Goal: Task Accomplishment & Management: Manage account settings

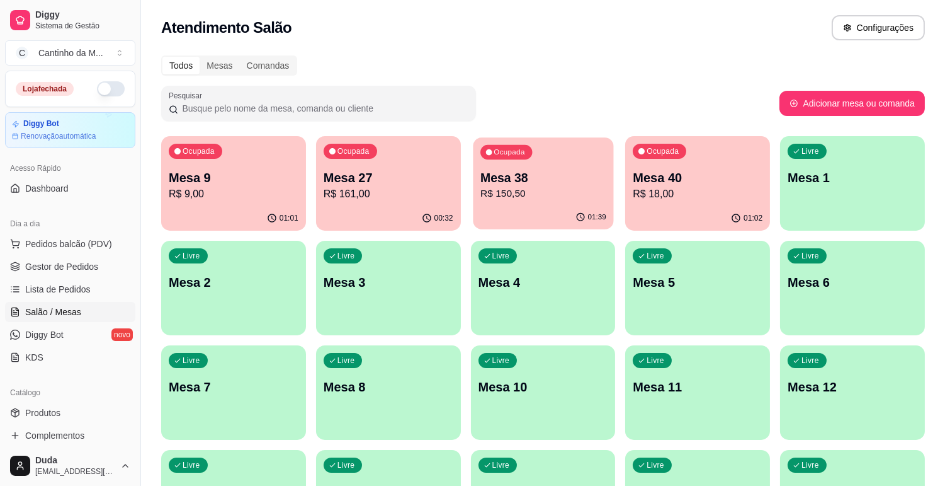
click at [547, 200] on div "Ocupada Mesa 38 R$ 150,50" at bounding box center [543, 171] width 140 height 68
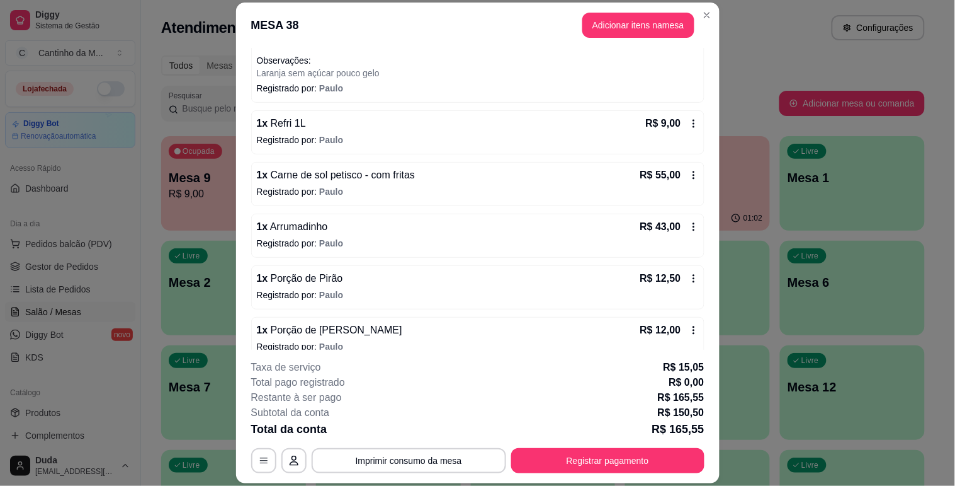
scroll to position [140, 0]
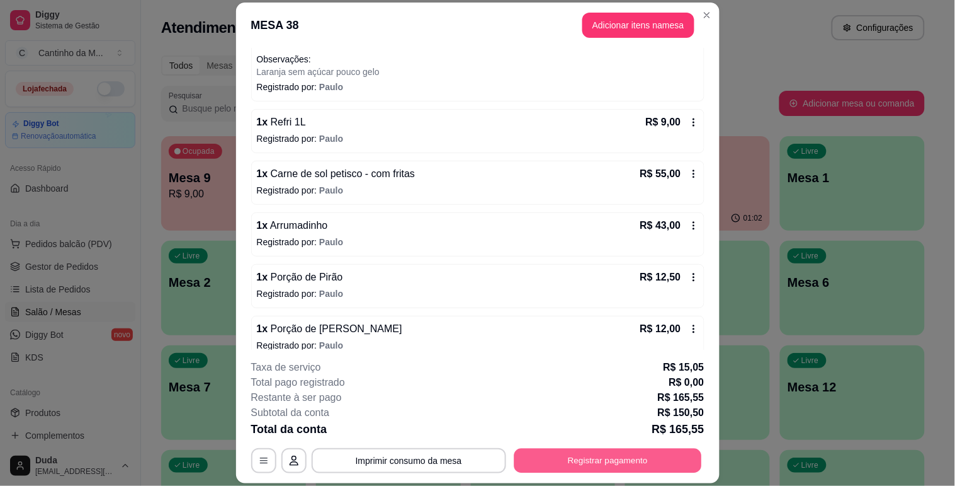
click at [594, 460] on button "Registrar pagamento" at bounding box center [608, 460] width 188 height 25
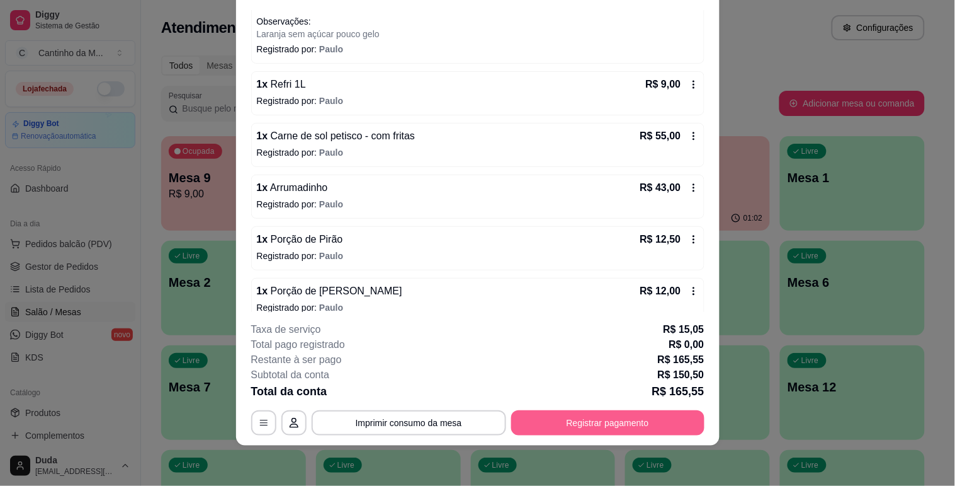
click at [626, 414] on button "Registrar pagamento" at bounding box center [607, 422] width 193 height 25
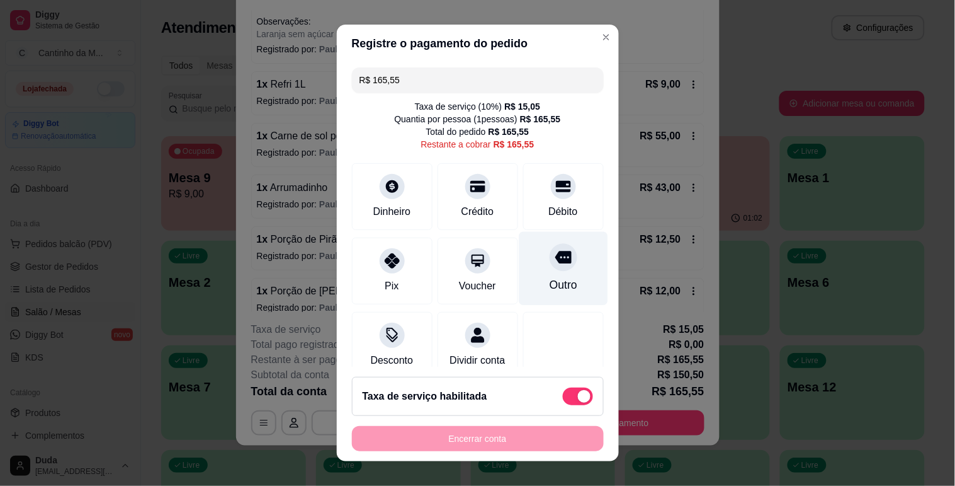
click at [544, 275] on div "Outro" at bounding box center [563, 268] width 89 height 74
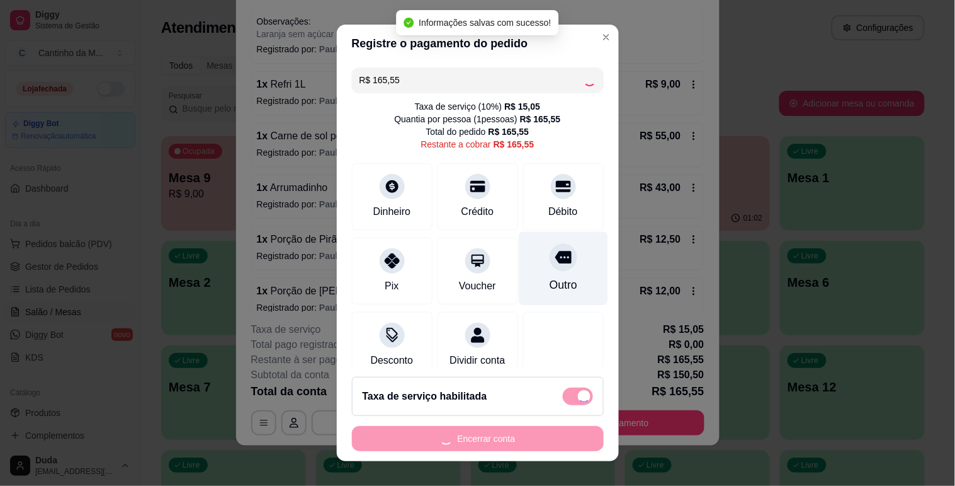
type input "R$ 0,00"
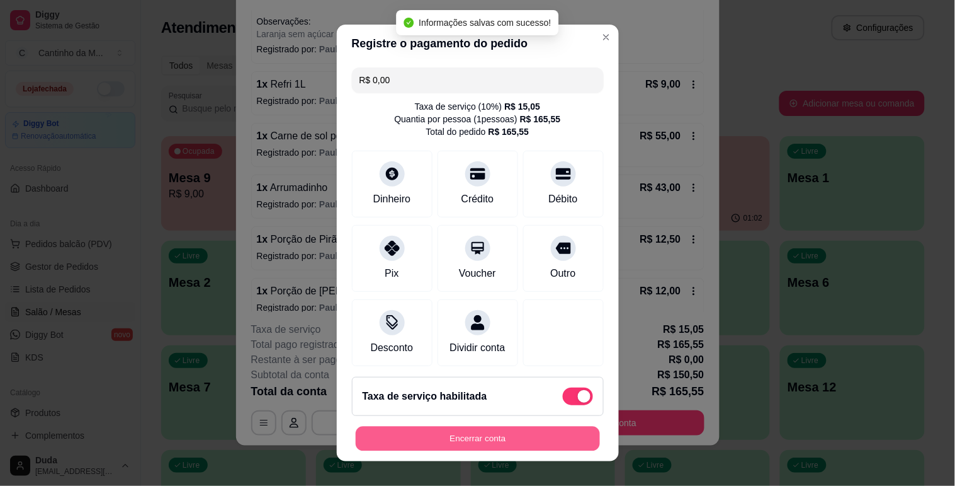
click at [515, 445] on button "Encerrar conta" at bounding box center [478, 438] width 244 height 25
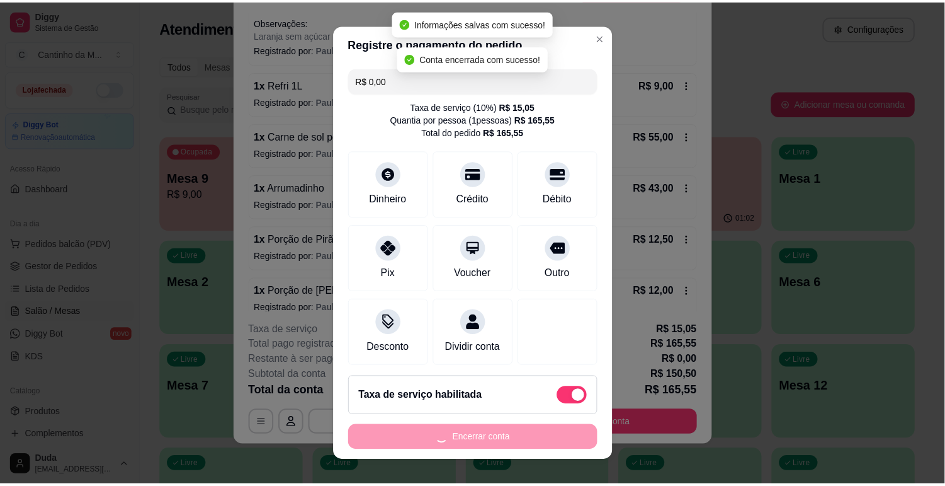
scroll to position [0, 0]
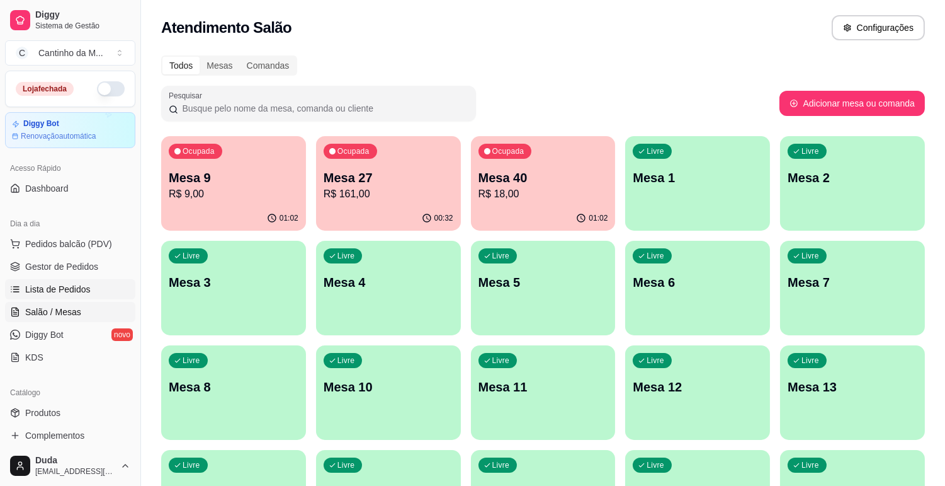
click at [64, 291] on span "Lista de Pedidos" at bounding box center [57, 289] width 65 height 13
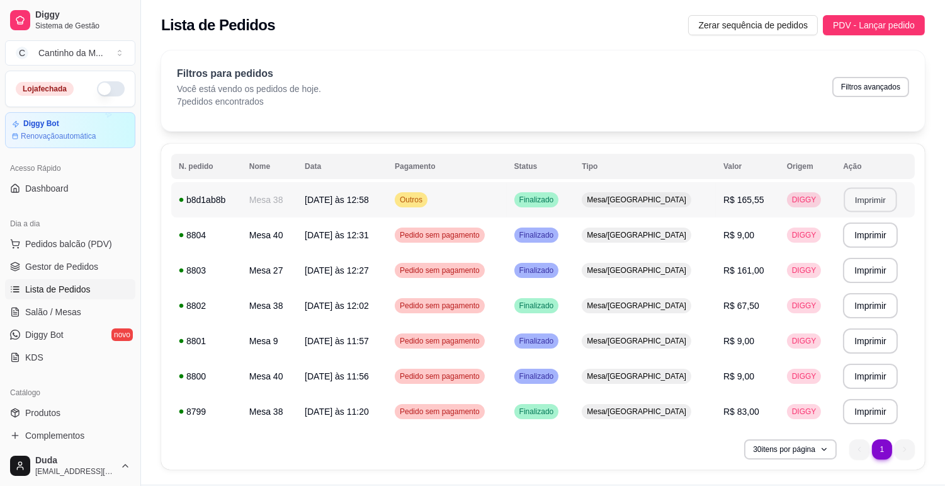
click at [865, 208] on button "Imprimir" at bounding box center [871, 200] width 53 height 25
click at [72, 271] on span "Gestor de Pedidos" at bounding box center [61, 266] width 73 height 13
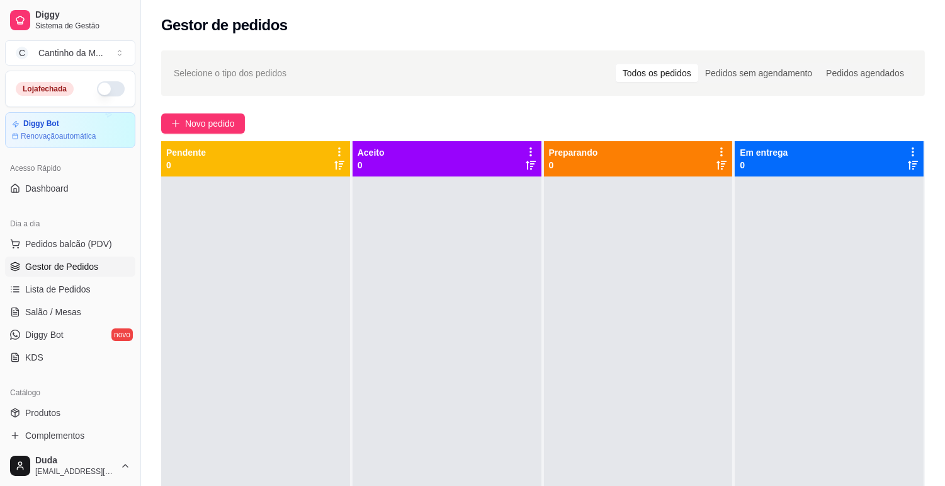
drag, startPoint x: 89, startPoint y: 127, endPoint x: 339, endPoint y: 377, distance: 353.1
click at [339, 377] on div at bounding box center [255, 419] width 189 height 486
drag, startPoint x: 265, startPoint y: 242, endPoint x: 242, endPoint y: 244, distance: 22.1
drag, startPoint x: 242, startPoint y: 244, endPoint x: 227, endPoint y: 249, distance: 16.1
click at [227, 249] on div at bounding box center [255, 419] width 189 height 486
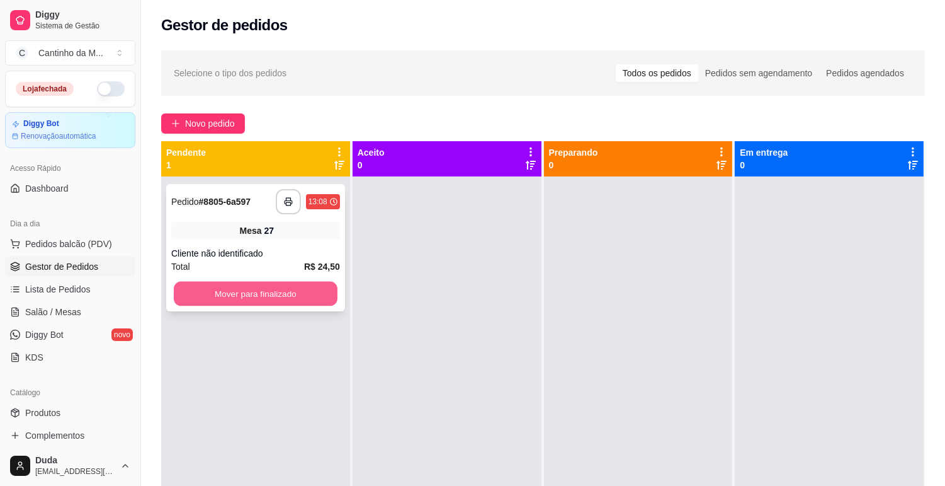
click at [288, 292] on button "Mover para finalizado" at bounding box center [256, 294] width 164 height 25
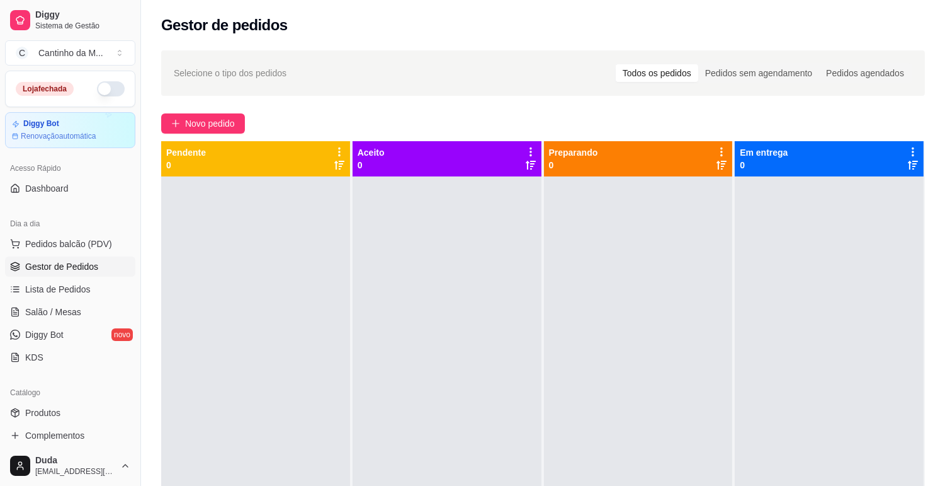
click at [422, 296] on div at bounding box center [447, 419] width 189 height 486
click at [64, 316] on span "Salão / Mesas" at bounding box center [53, 311] width 56 height 13
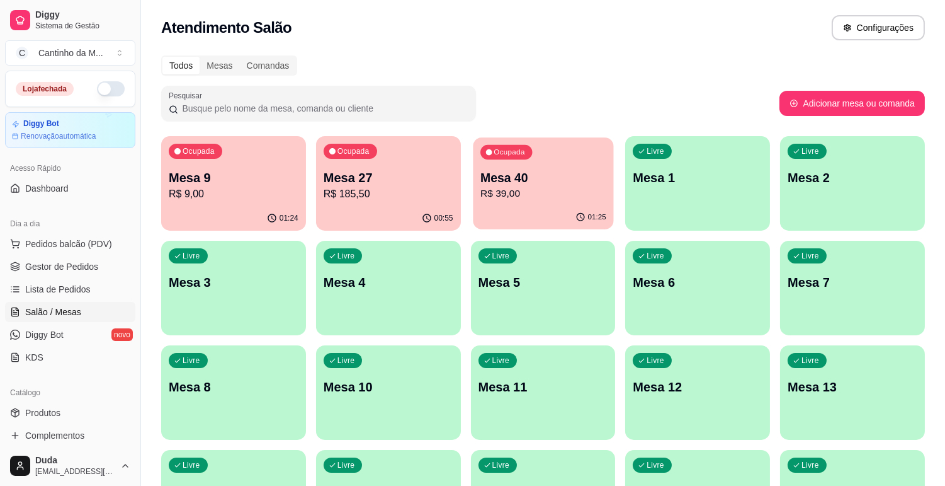
click at [529, 200] on div "Ocupada Mesa 40 R$ 39,00" at bounding box center [543, 171] width 140 height 68
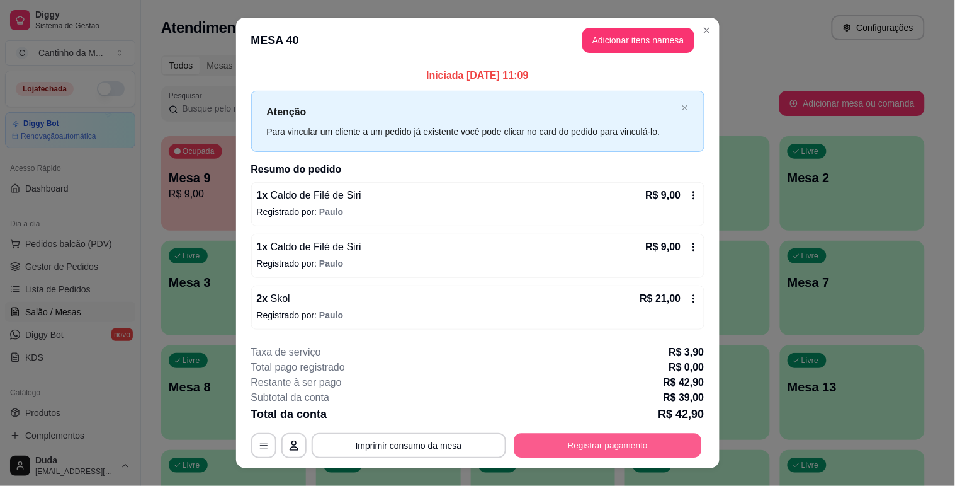
click at [652, 437] on button "Registrar pagamento" at bounding box center [608, 445] width 188 height 25
click at [638, 445] on button "Registrar pagamento" at bounding box center [608, 445] width 188 height 25
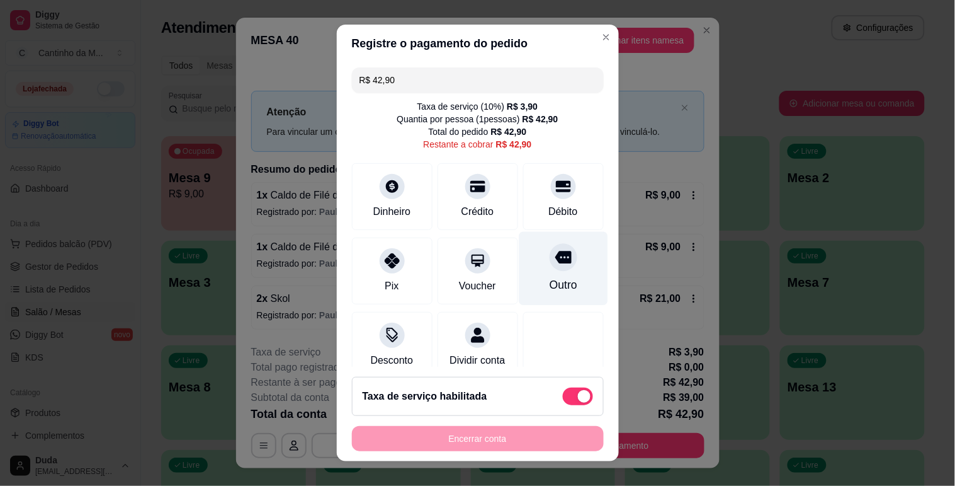
click at [550, 280] on div "Outro" at bounding box center [563, 284] width 28 height 16
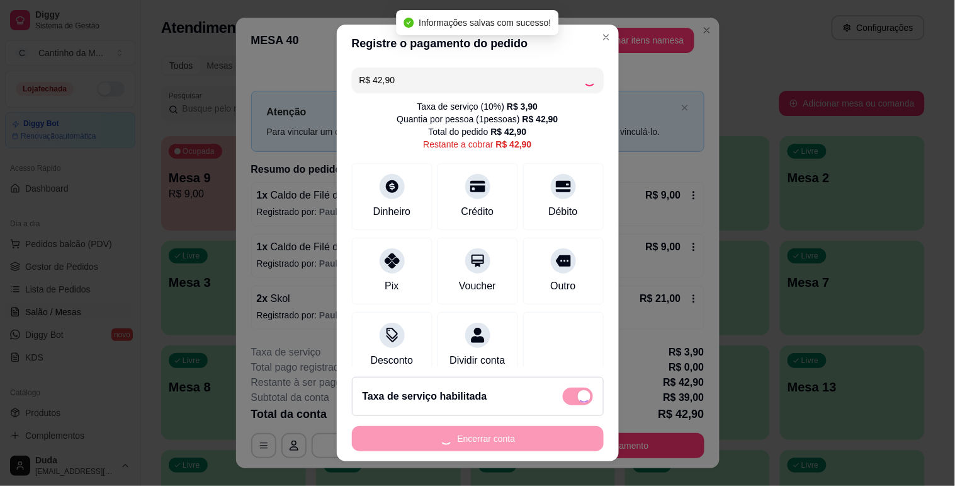
type input "R$ 0,00"
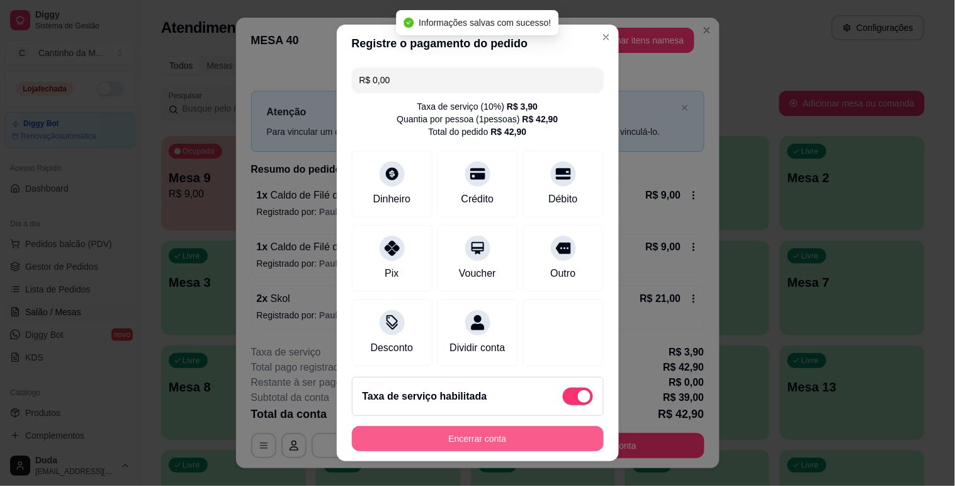
click at [535, 441] on button "Encerrar conta" at bounding box center [478, 438] width 252 height 25
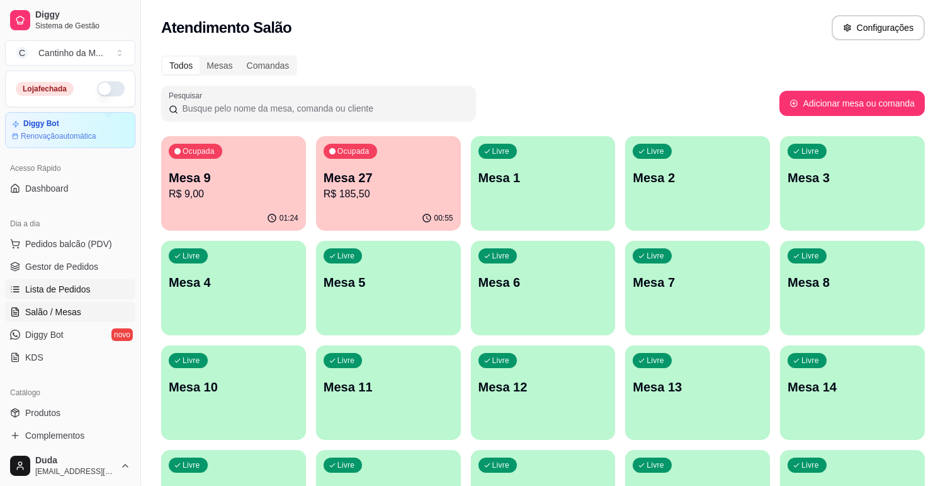
click at [44, 280] on link "Lista de Pedidos" at bounding box center [70, 289] width 130 height 20
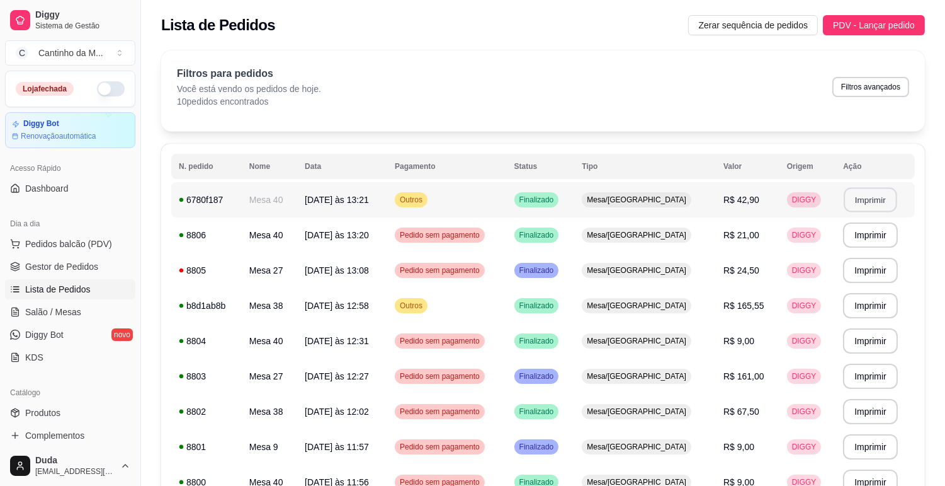
click at [867, 193] on button "Imprimir" at bounding box center [871, 200] width 53 height 25
click at [83, 274] on link "Gestor de Pedidos" at bounding box center [70, 266] width 130 height 20
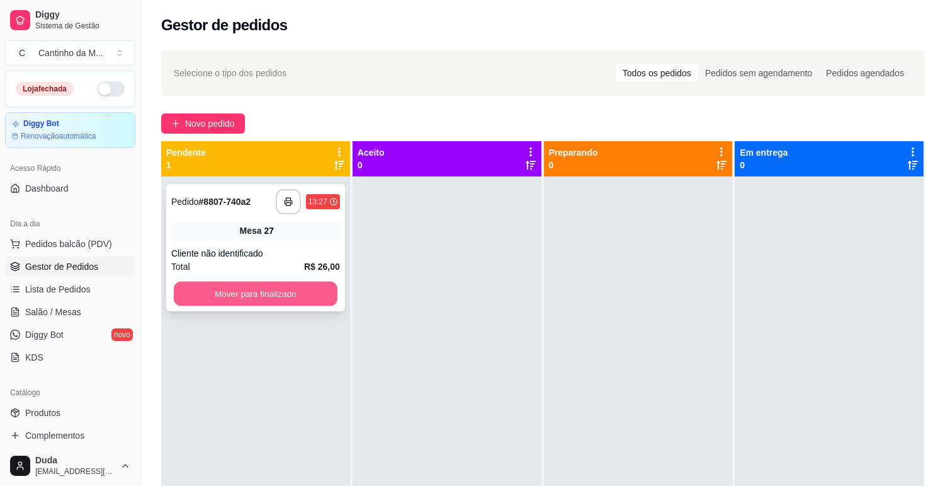
click at [241, 288] on button "Mover para finalizado" at bounding box center [256, 294] width 164 height 25
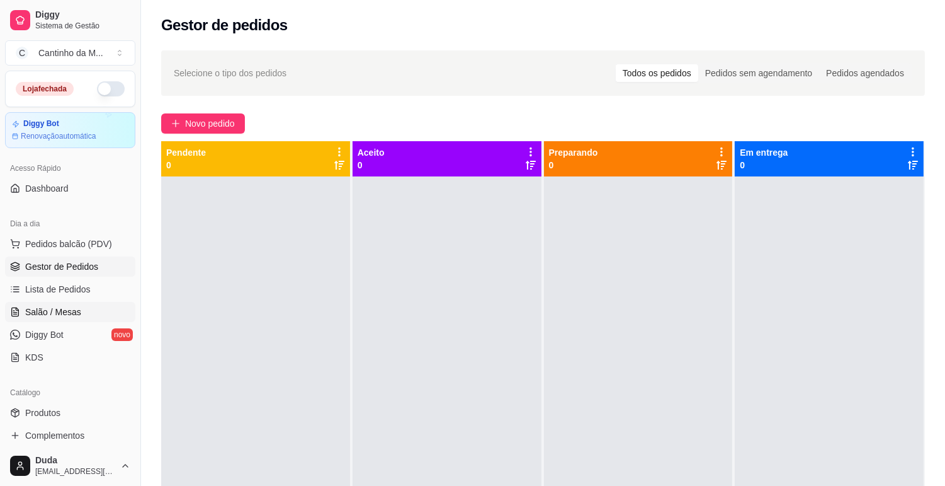
click at [50, 310] on span "Salão / Mesas" at bounding box center [53, 311] width 56 height 13
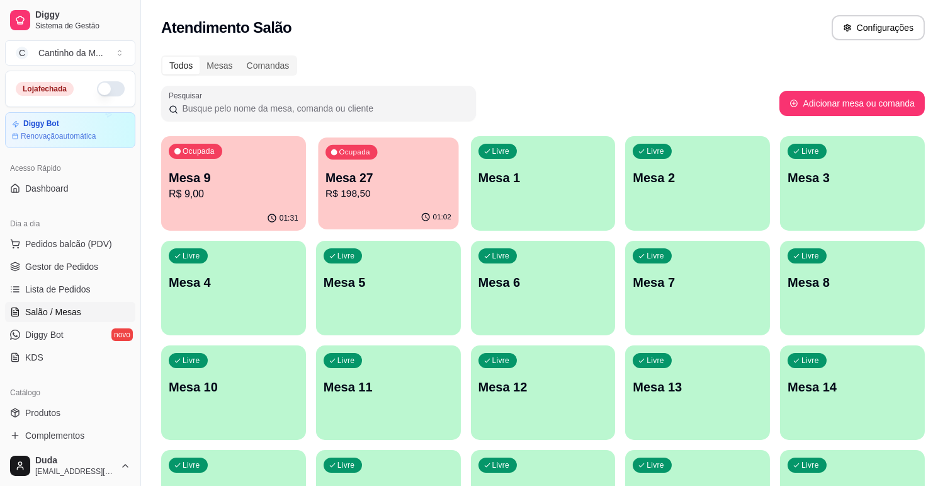
click at [366, 191] on p "R$ 198,50" at bounding box center [389, 193] width 126 height 14
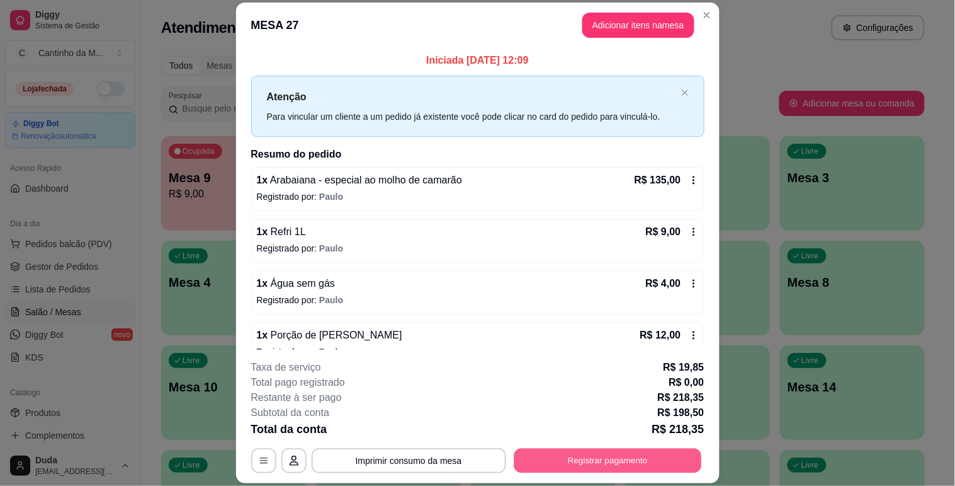
click at [593, 458] on button "Registrar pagamento" at bounding box center [608, 460] width 188 height 25
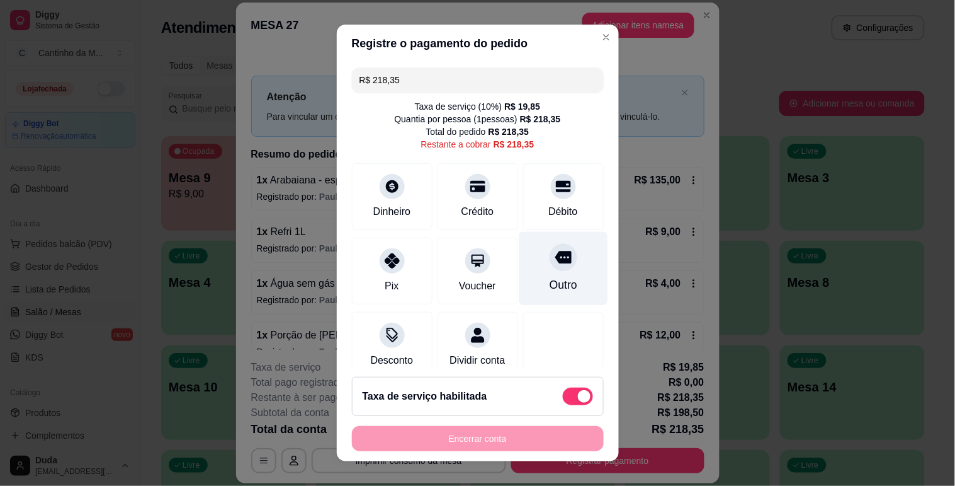
click at [549, 291] on div "Outro" at bounding box center [563, 284] width 28 height 16
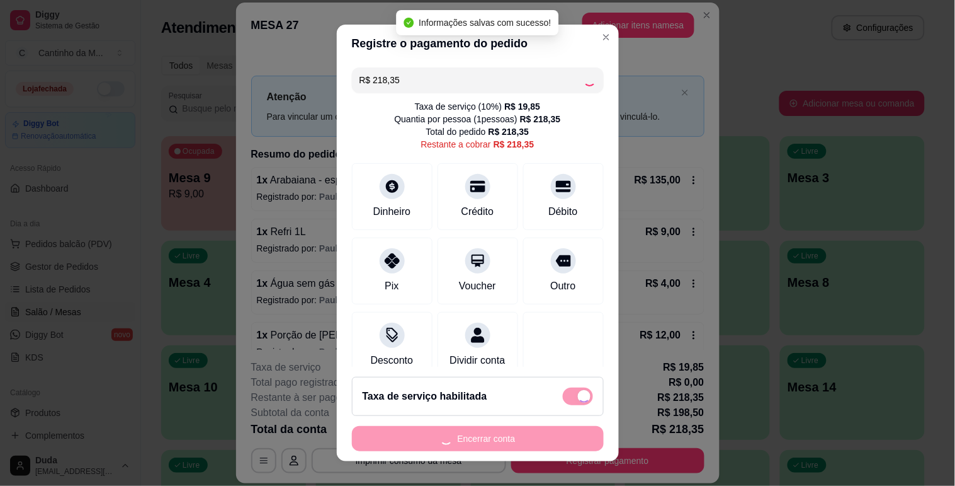
type input "R$ 0,00"
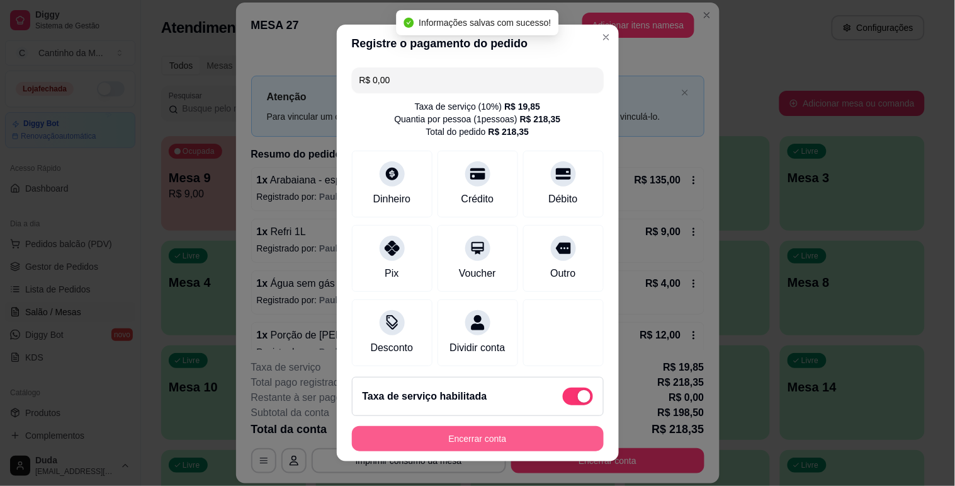
click at [511, 438] on button "Encerrar conta" at bounding box center [478, 438] width 252 height 25
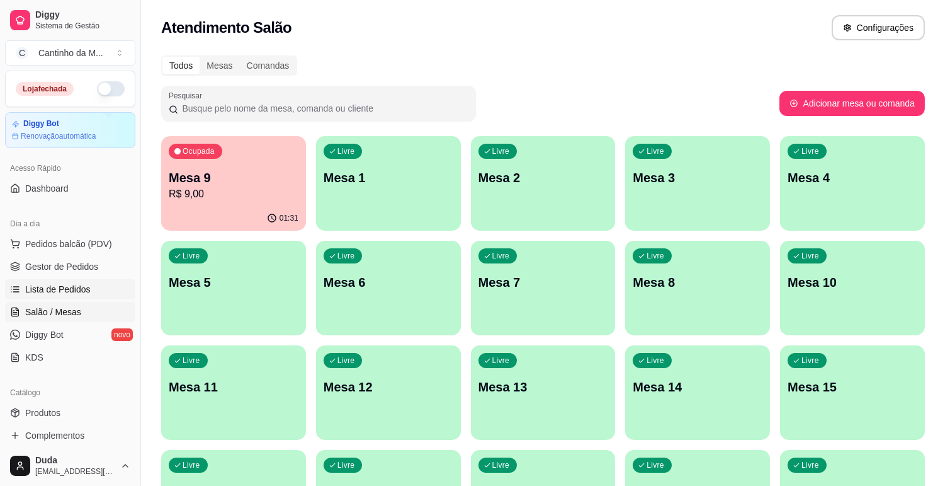
click at [74, 284] on span "Lista de Pedidos" at bounding box center [57, 289] width 65 height 13
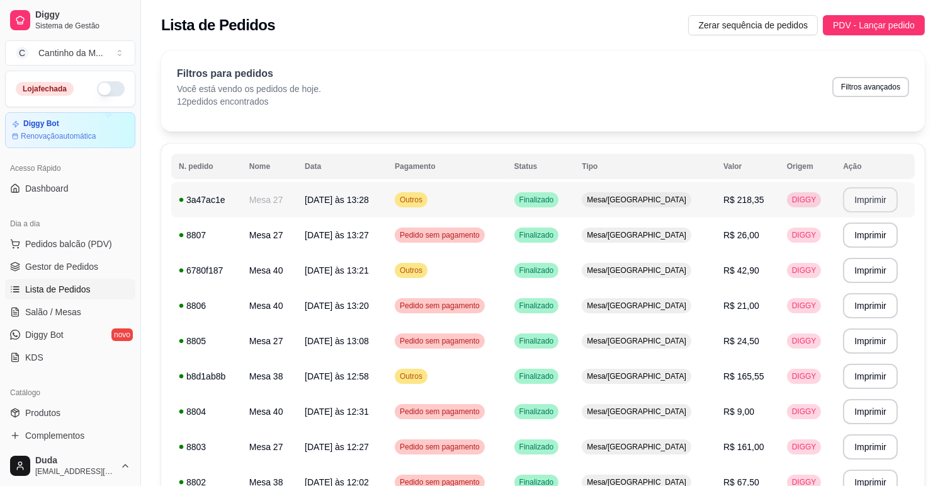
click at [865, 196] on button "Imprimir" at bounding box center [870, 199] width 55 height 25
click at [61, 272] on span "Gestor de Pedidos" at bounding box center [61, 266] width 73 height 13
